Goal: Task Accomplishment & Management: Manage account settings

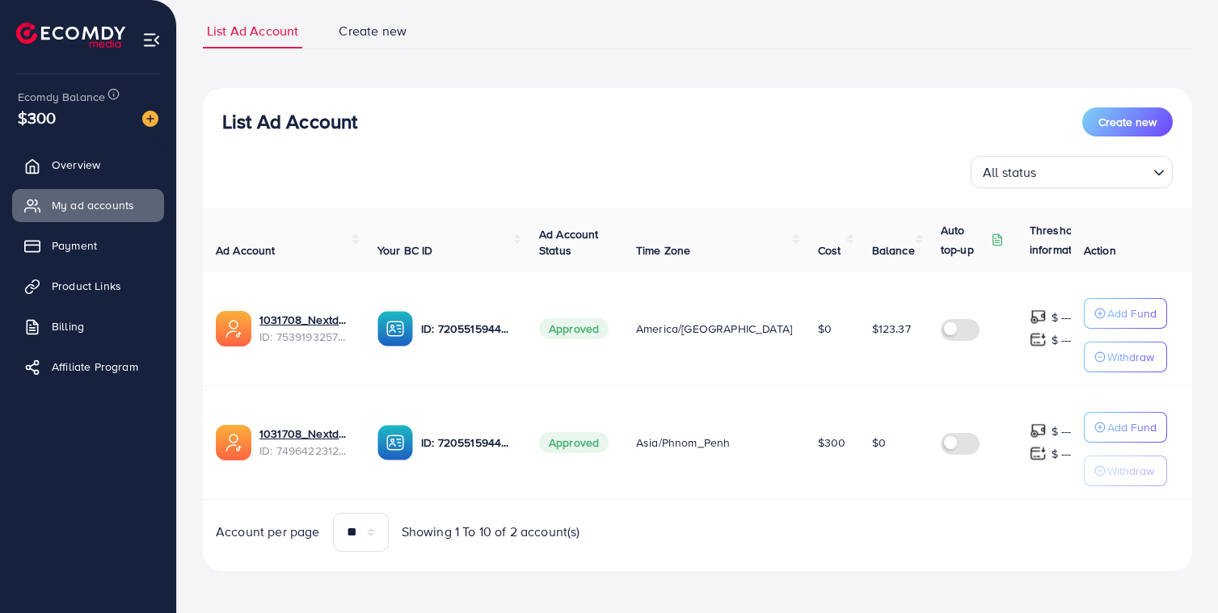
scroll to position [108, 0]
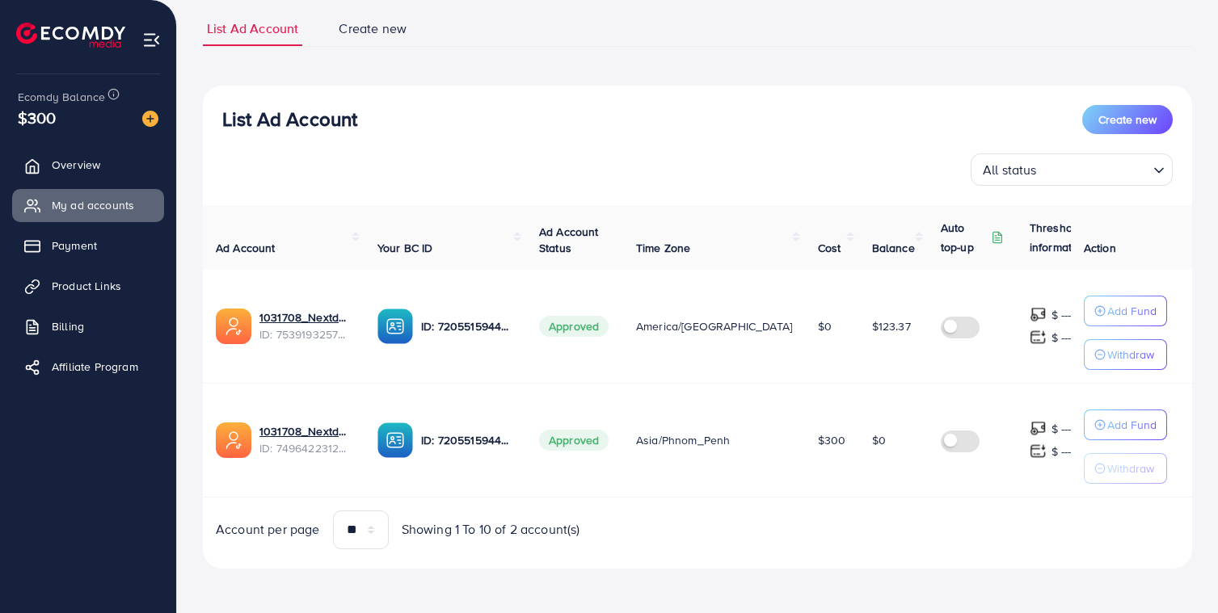
click at [818, 436] on span "$300" at bounding box center [832, 440] width 28 height 16
click at [805, 444] on td "$300" at bounding box center [832, 440] width 54 height 114
click at [738, 457] on td "Asia/Phnom_Penh" at bounding box center [714, 440] width 182 height 114
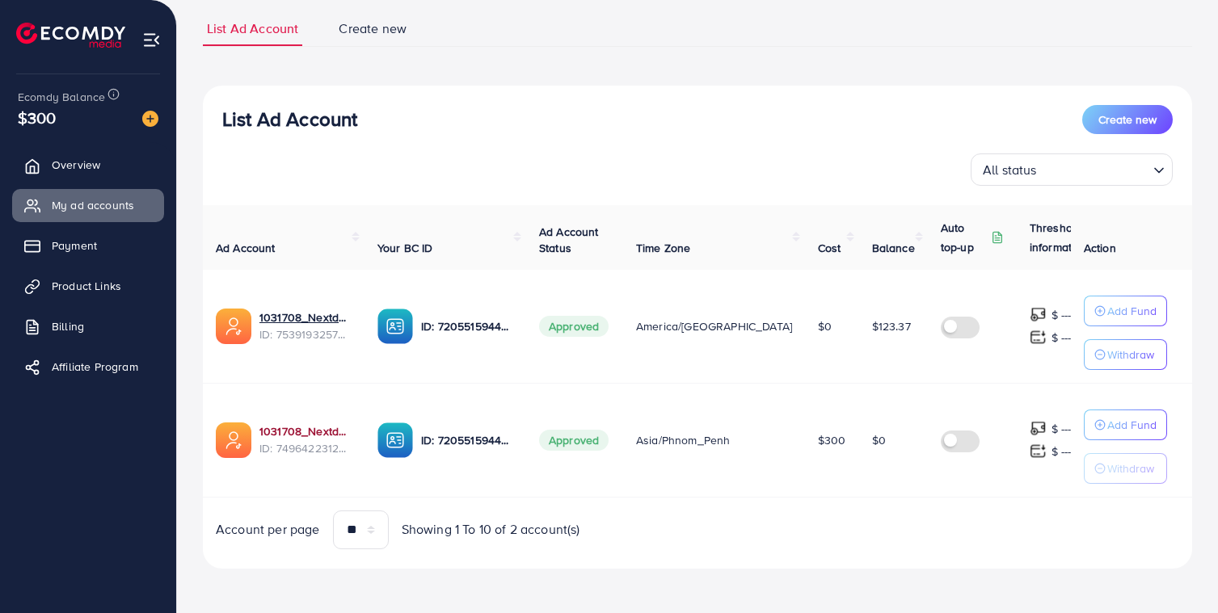
click at [296, 431] on link "1031708_Nextday" at bounding box center [305, 431] width 92 height 16
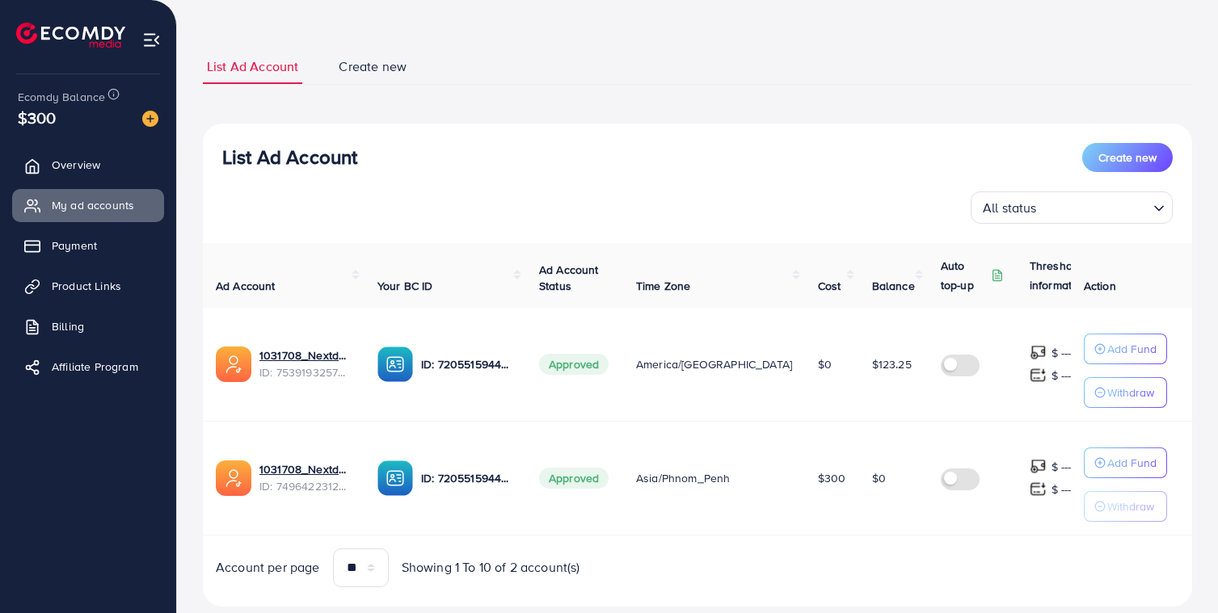
scroll to position [103, 0]
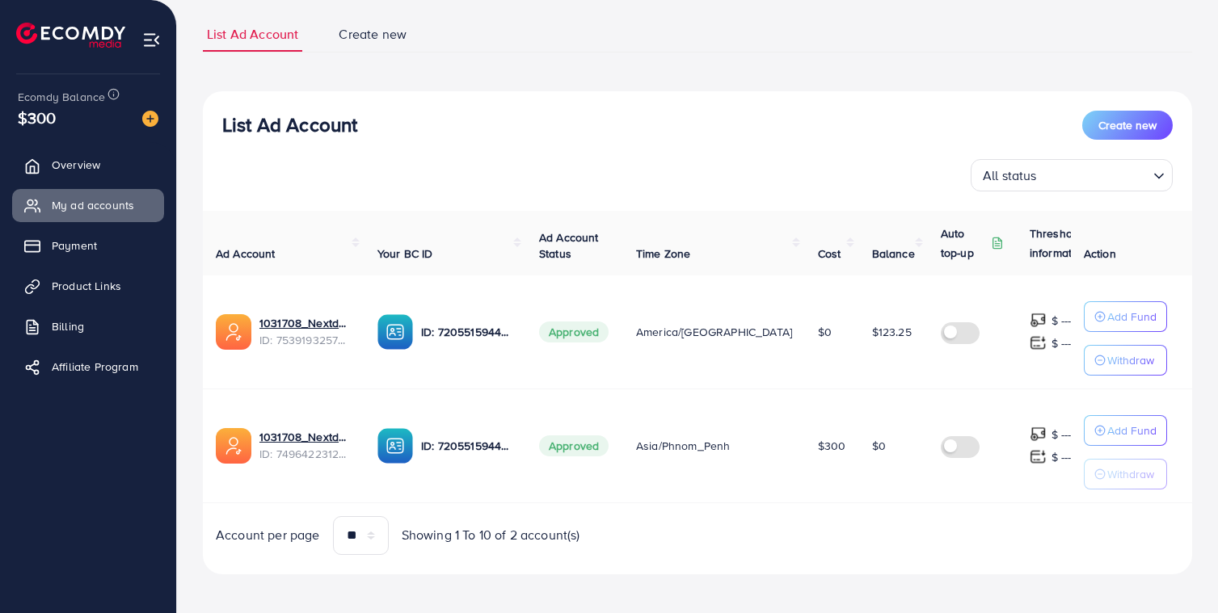
click at [410, 441] on img at bounding box center [395, 446] width 36 height 36
click at [547, 451] on span "Approved" at bounding box center [573, 445] width 69 height 21
click at [1129, 326] on p "Add Fund" at bounding box center [1131, 316] width 49 height 19
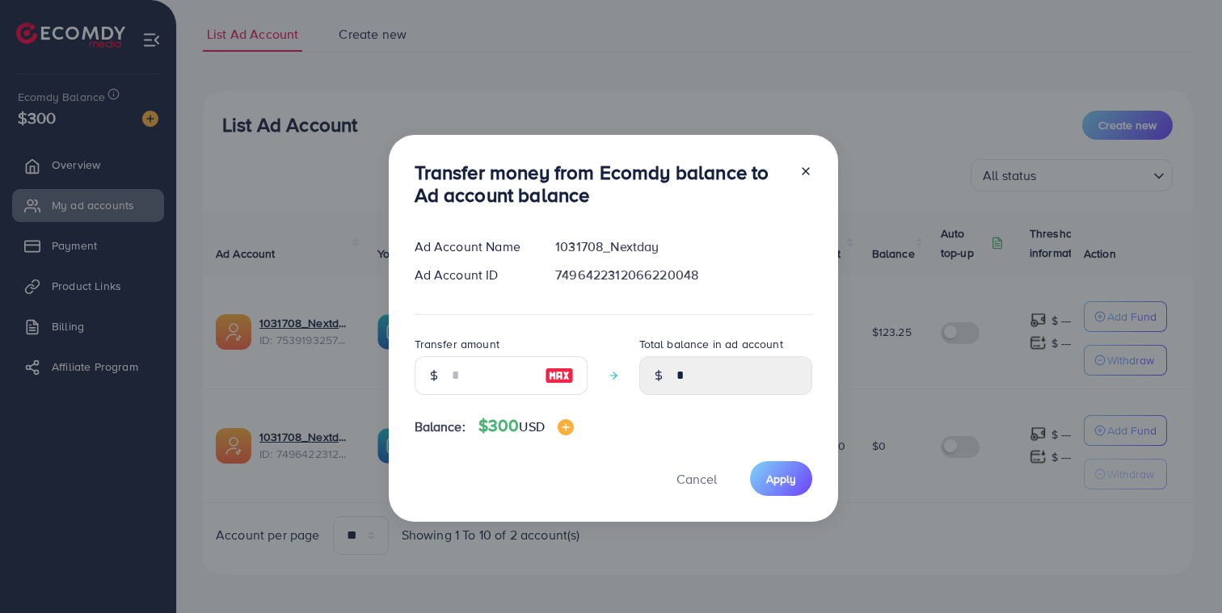
click at [804, 161] on div at bounding box center [799, 187] width 26 height 53
click at [801, 168] on icon at bounding box center [805, 171] width 13 height 13
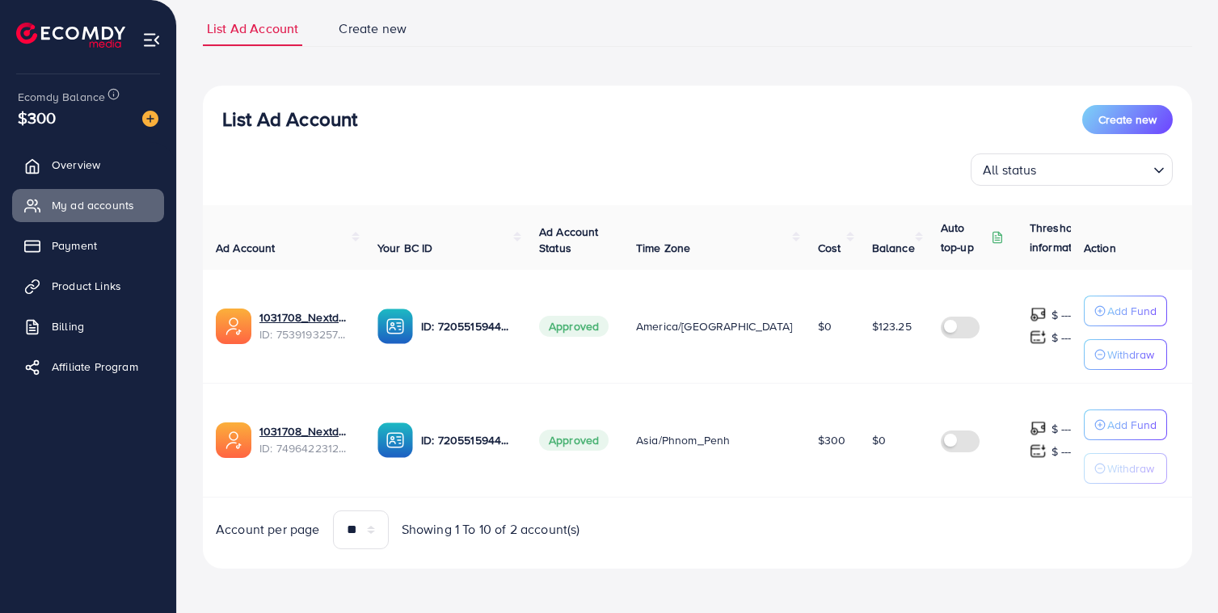
scroll to position [108, 0]
click at [311, 432] on link "1031708_Nextday" at bounding box center [305, 431] width 92 height 16
click at [469, 440] on p "ID: 7205515944947466242" at bounding box center [467, 440] width 92 height 19
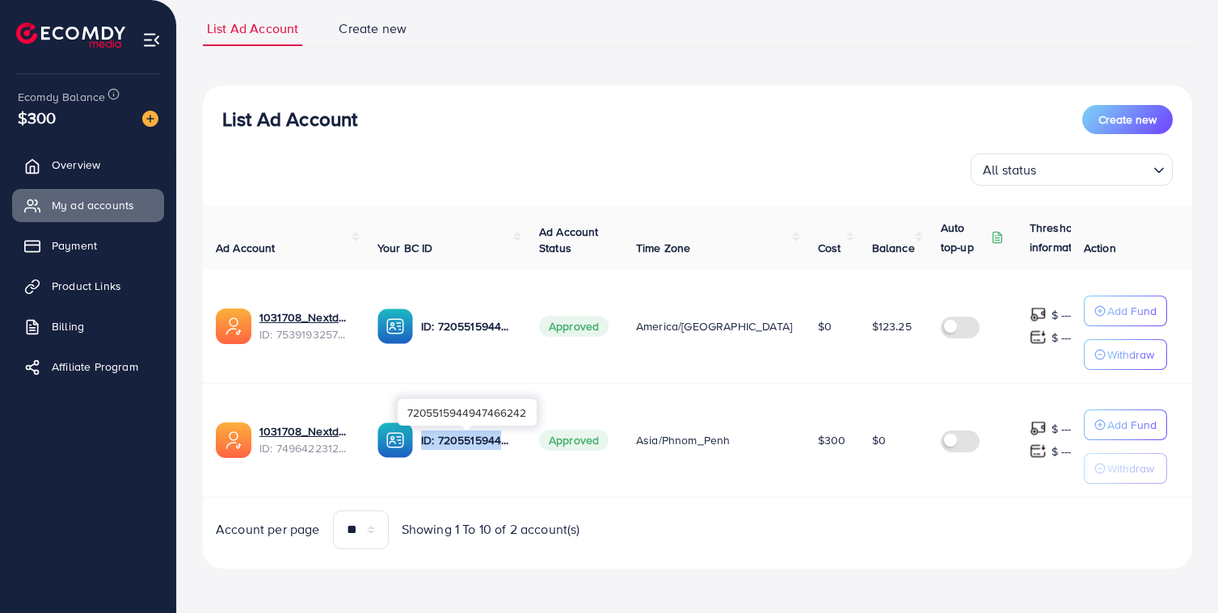
click at [469, 440] on p "ID: 7205515944947466242" at bounding box center [467, 440] width 92 height 19
click at [97, 172] on span "Overview" at bounding box center [80, 165] width 48 height 16
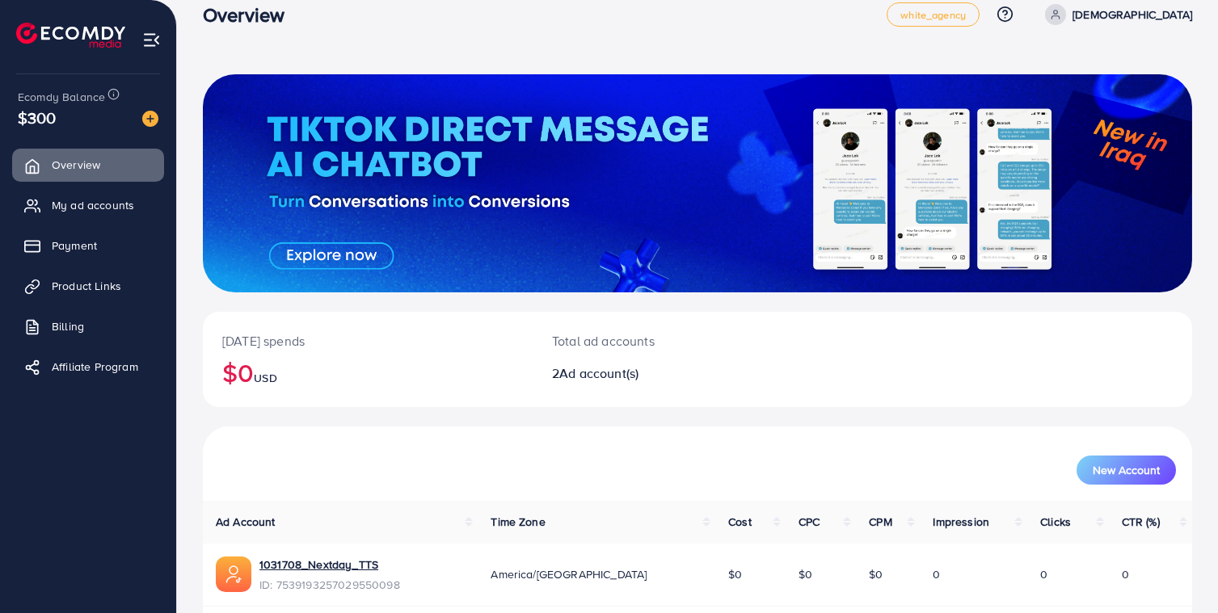
scroll to position [151, 0]
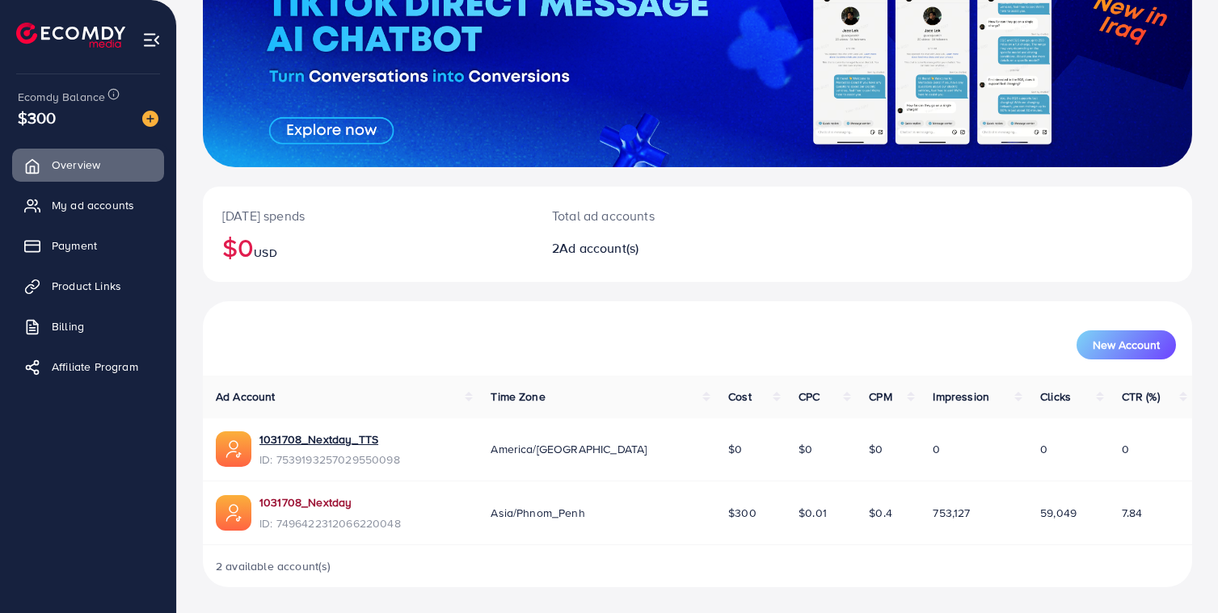
click at [342, 505] on link "1031708_Nextday" at bounding box center [329, 502] width 141 height 16
click at [614, 512] on div "Asia/Phnom_Penh" at bounding box center [596, 513] width 212 height 16
click at [86, 208] on span "My ad accounts" at bounding box center [97, 205] width 82 height 16
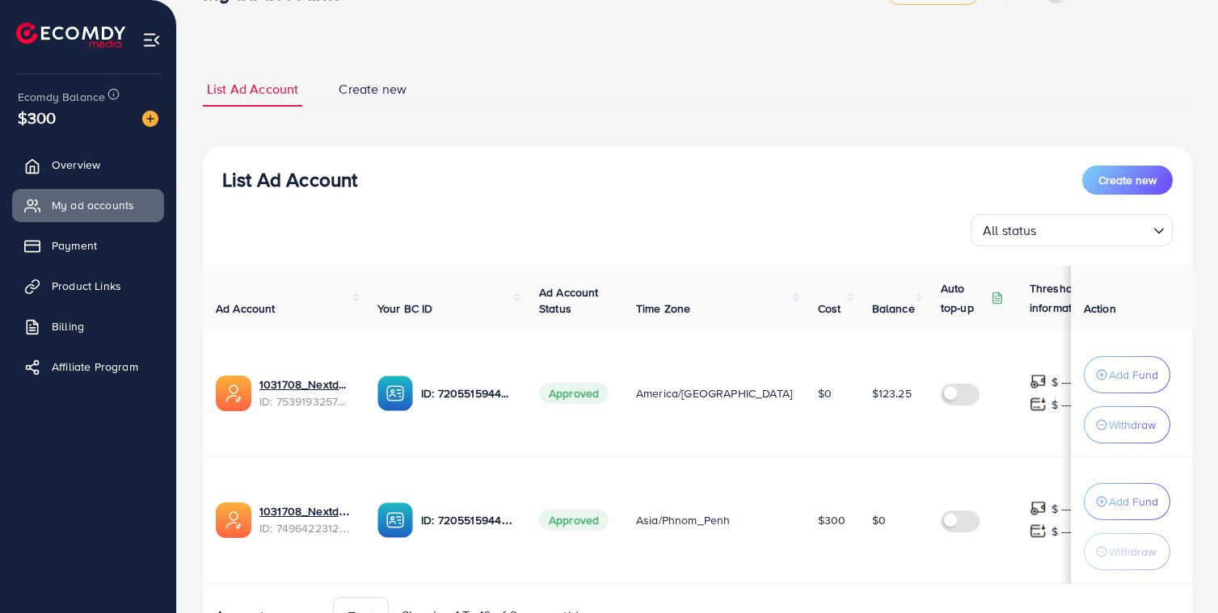
scroll to position [138, 0]
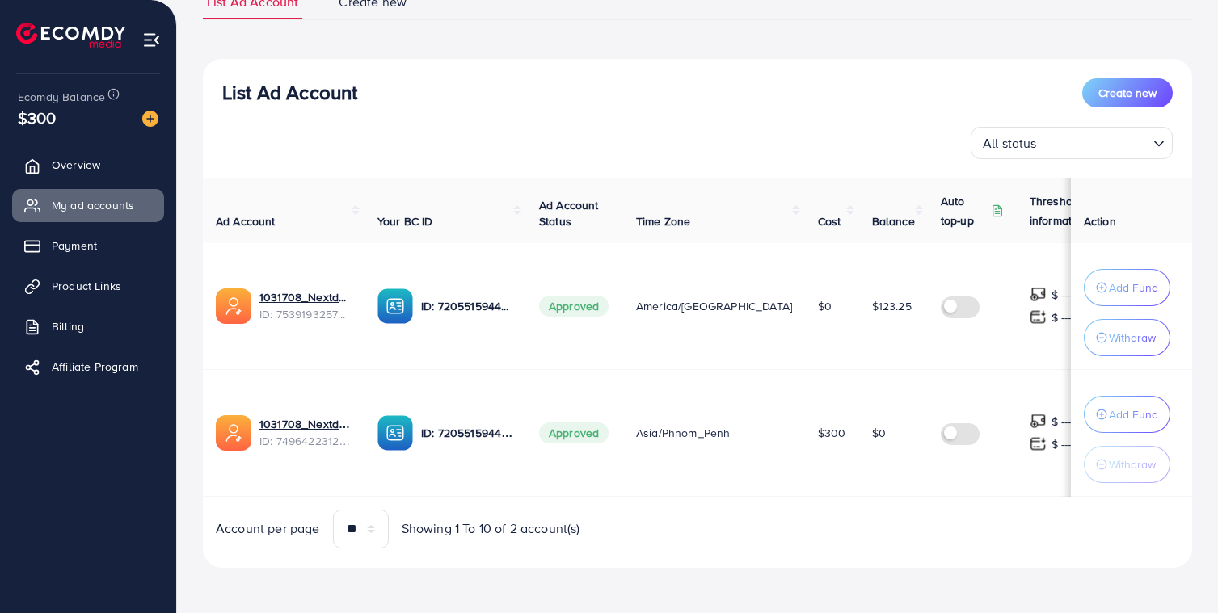
click at [872, 429] on span "$0" at bounding box center [879, 433] width 14 height 16
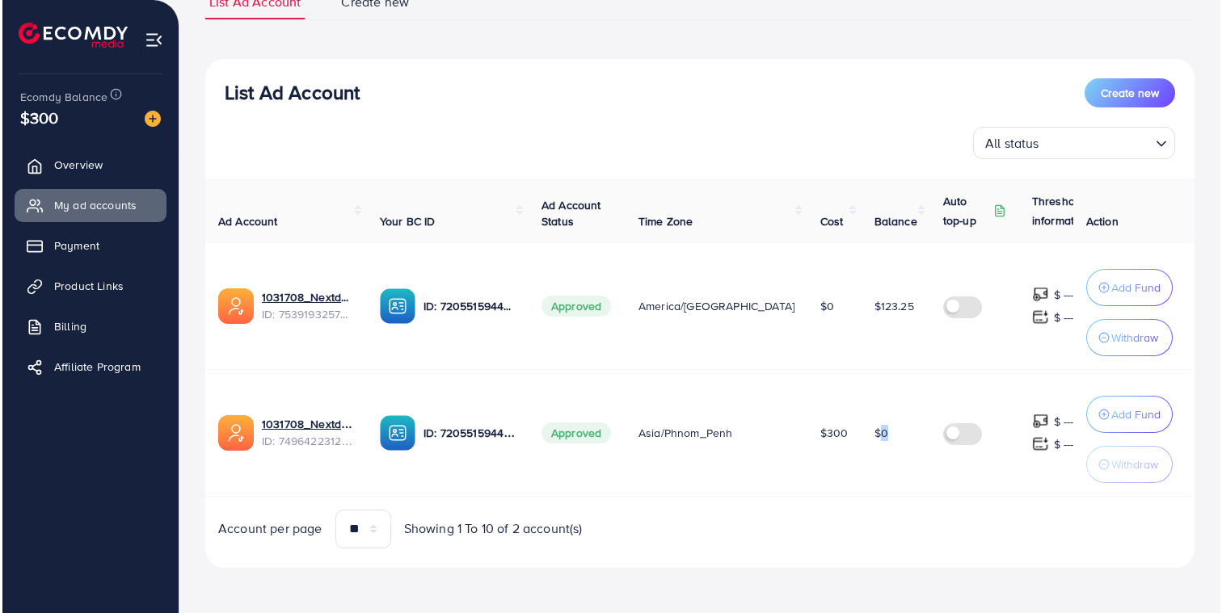
scroll to position [0, 3]
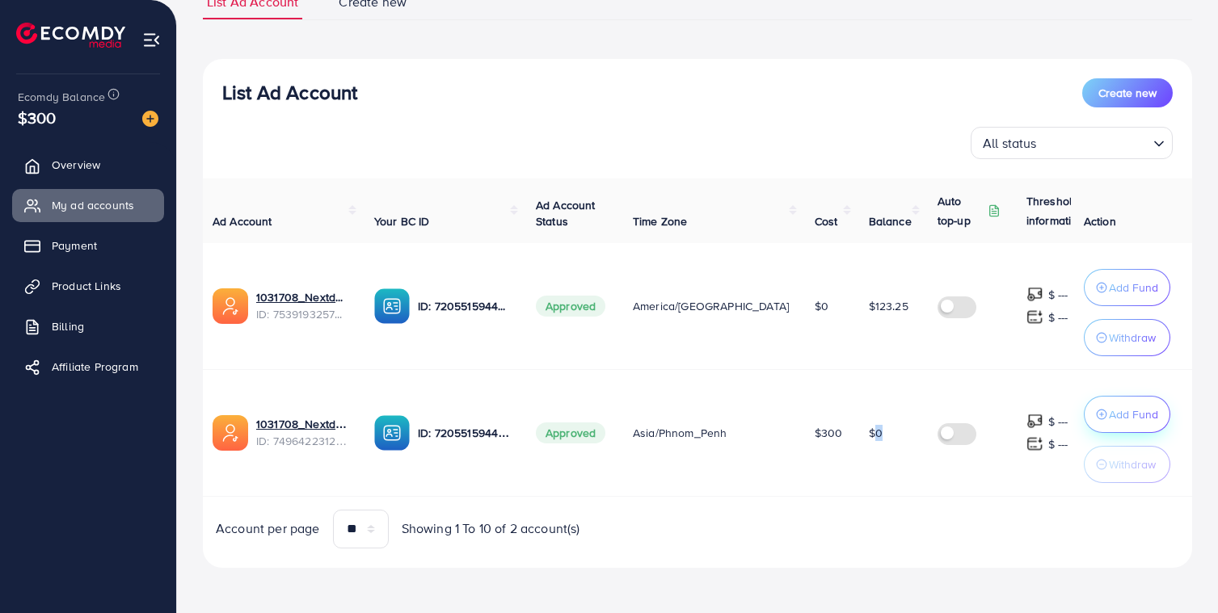
click at [1122, 297] on p "Add Fund" at bounding box center [1132, 287] width 49 height 19
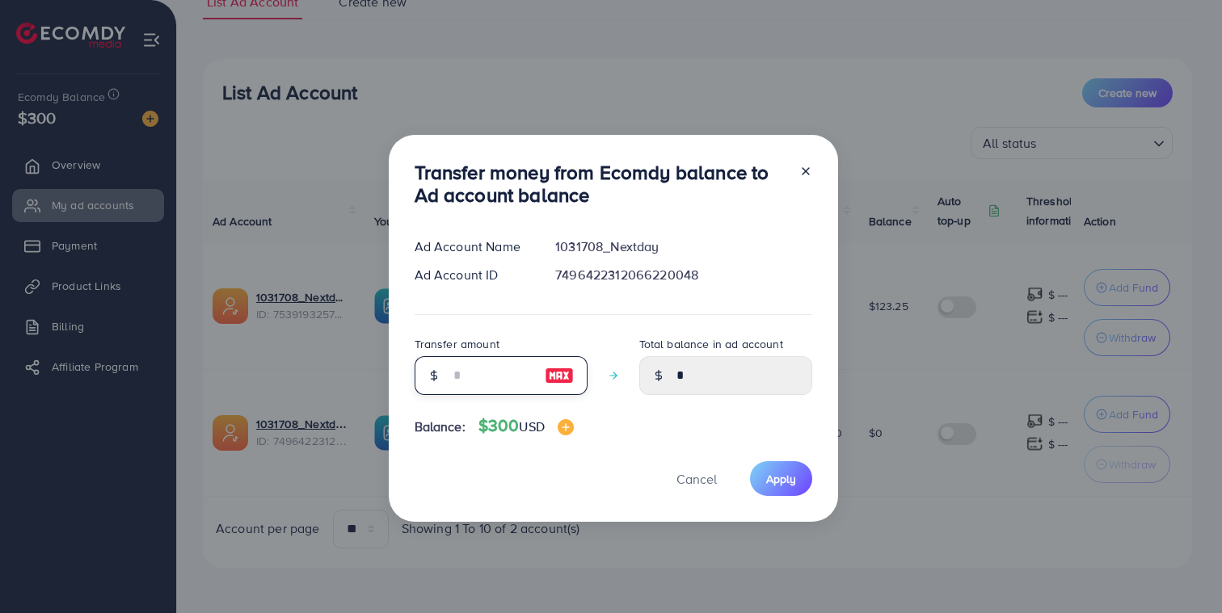
click at [465, 368] on input "number" at bounding box center [492, 375] width 81 height 39
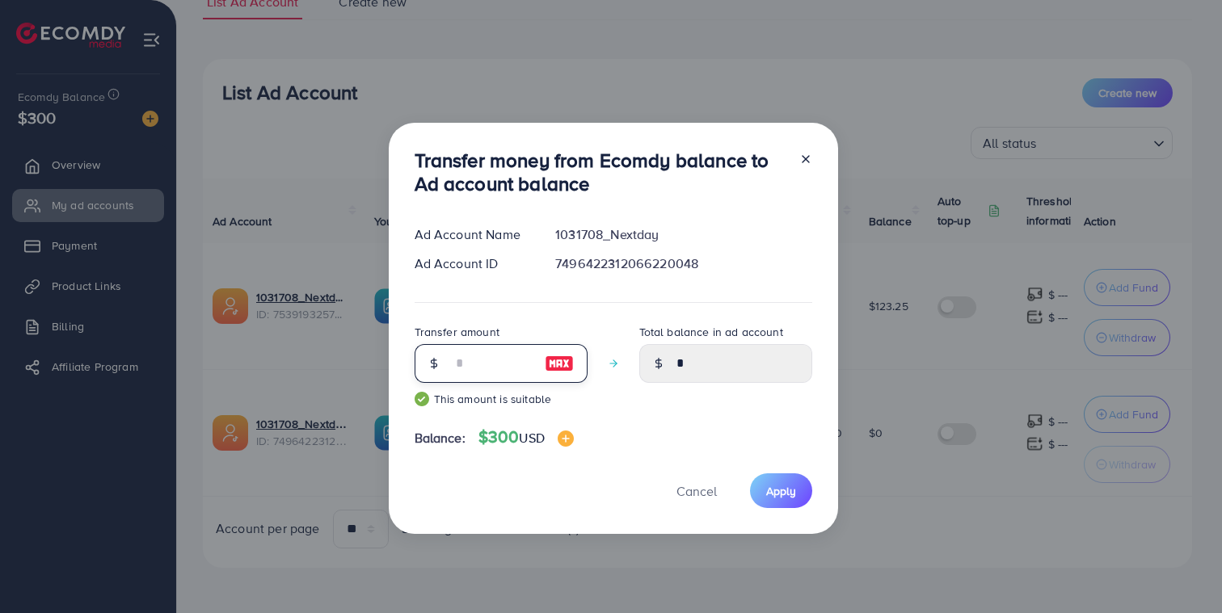
type input "*"
type input "***"
click at [780, 491] on span "Apply" at bounding box center [781, 491] width 30 height 16
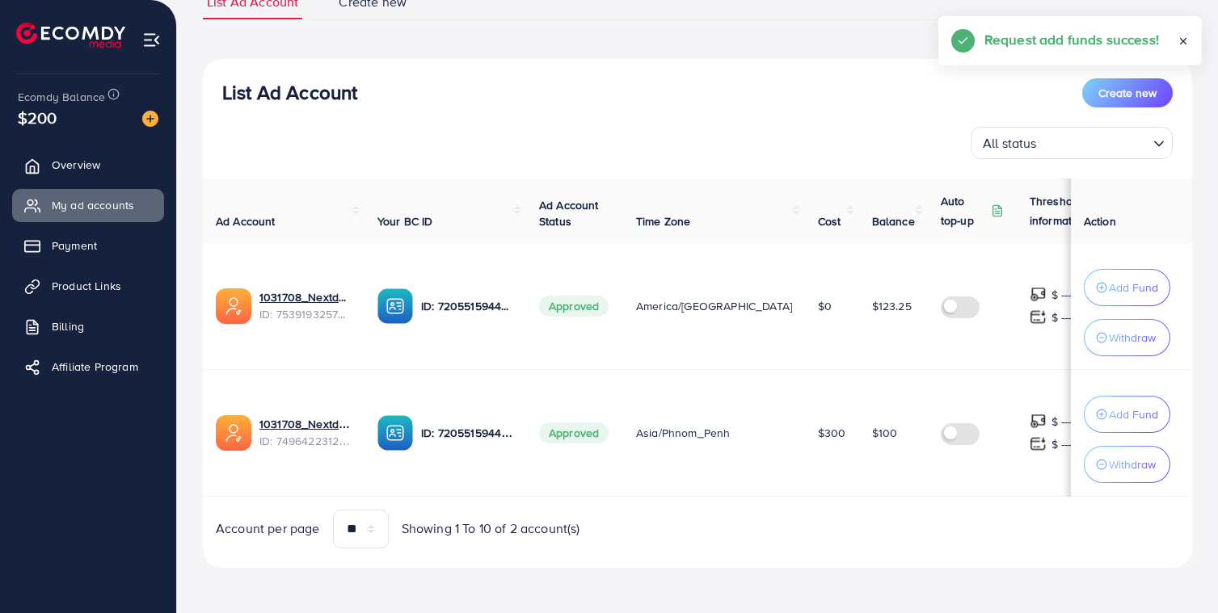
scroll to position [138, 0]
click at [314, 292] on link "1031708_Nextday_TTS" at bounding box center [305, 297] width 92 height 16
